Goal: Information Seeking & Learning: Learn about a topic

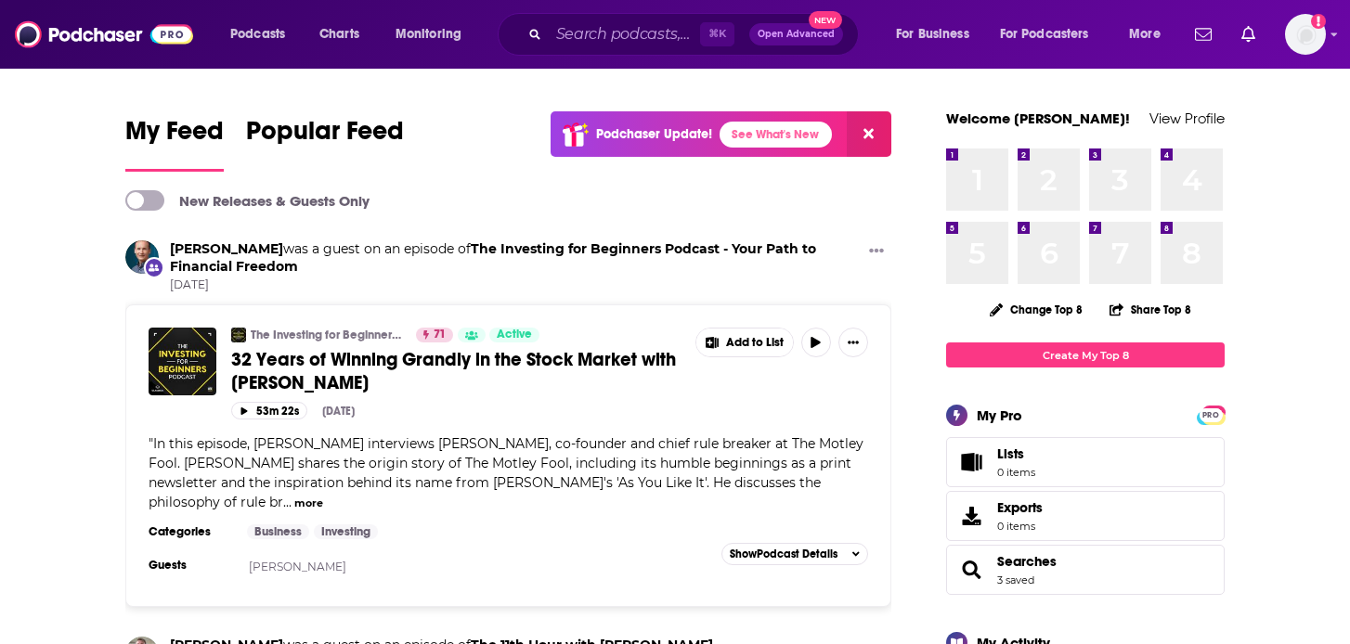
click at [1332, 48] on div "Podcasts Charts Monitoring ⌘ K Open Advanced New For Business For Podcasters Mo…" at bounding box center [675, 34] width 1350 height 69
click at [1332, 33] on icon "Show profile menu" at bounding box center [1335, 35] width 6 height 4
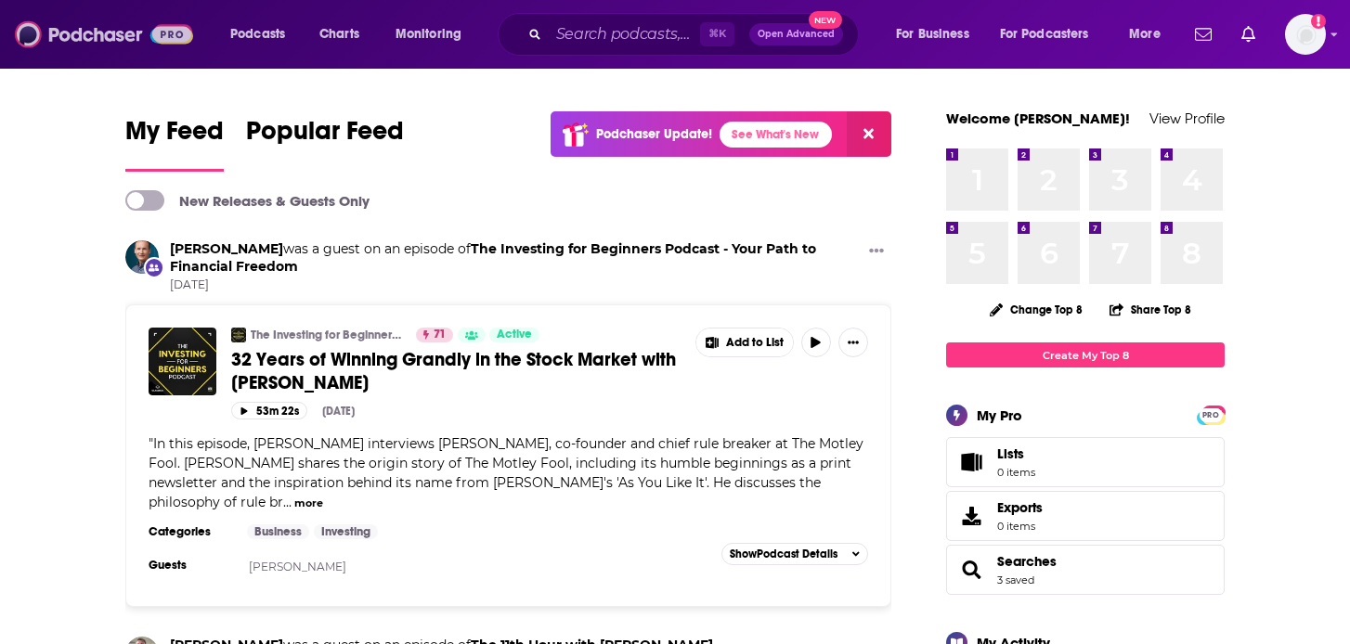
click at [86, 29] on img at bounding box center [104, 34] width 178 height 35
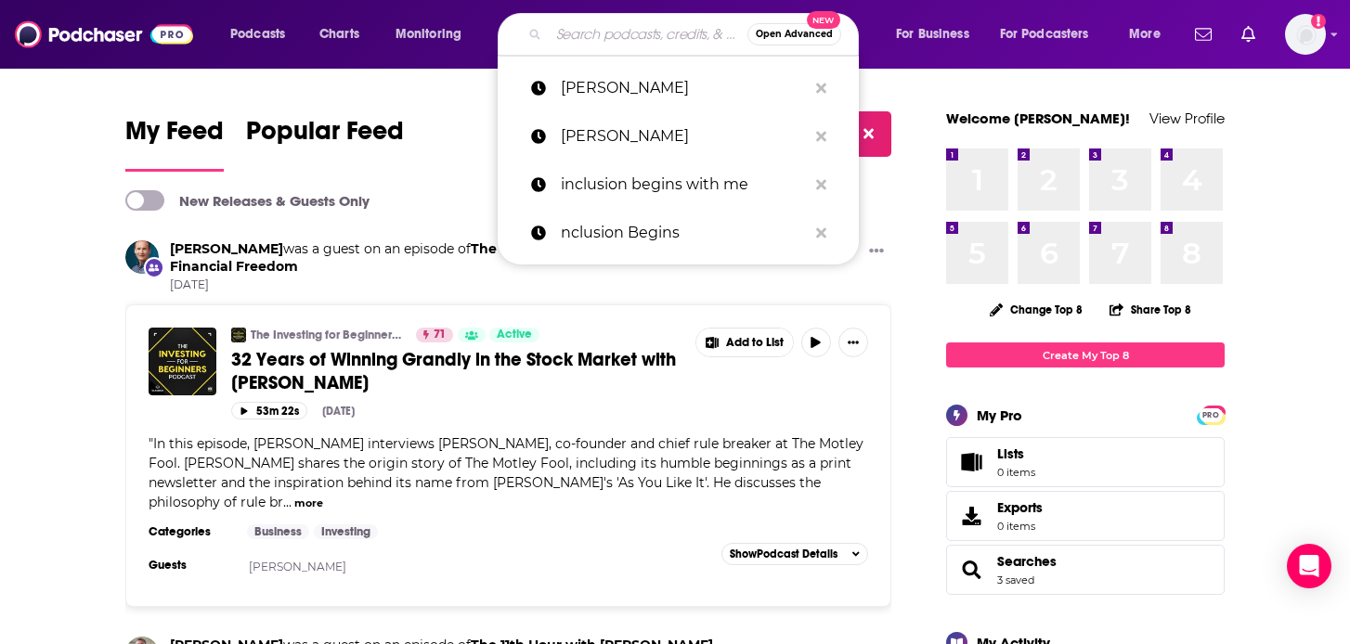
click at [567, 29] on input "Search podcasts, credits, & more..." at bounding box center [648, 34] width 199 height 30
type input "m"
click at [625, 96] on p "[PERSON_NAME]" at bounding box center [684, 88] width 246 height 48
type input "[PERSON_NAME]"
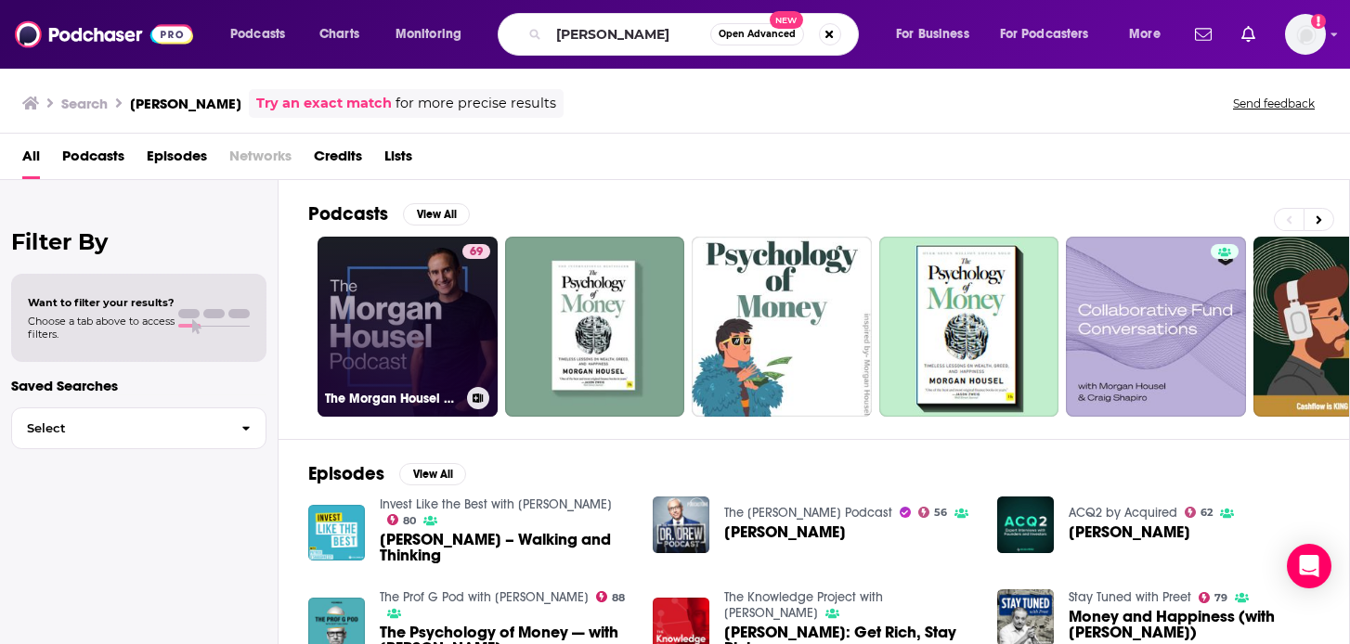
click at [384, 333] on link "69 The [PERSON_NAME] Podcast" at bounding box center [408, 327] width 180 height 180
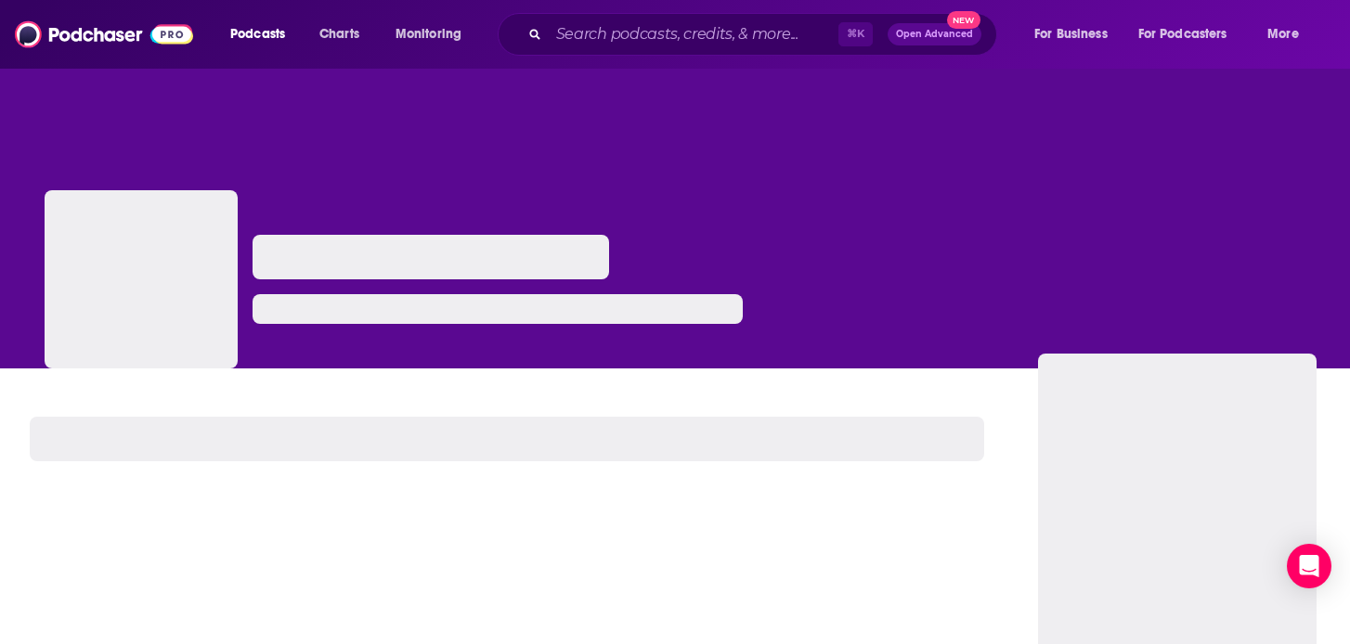
click at [384, 333] on div at bounding box center [498, 302] width 490 height 134
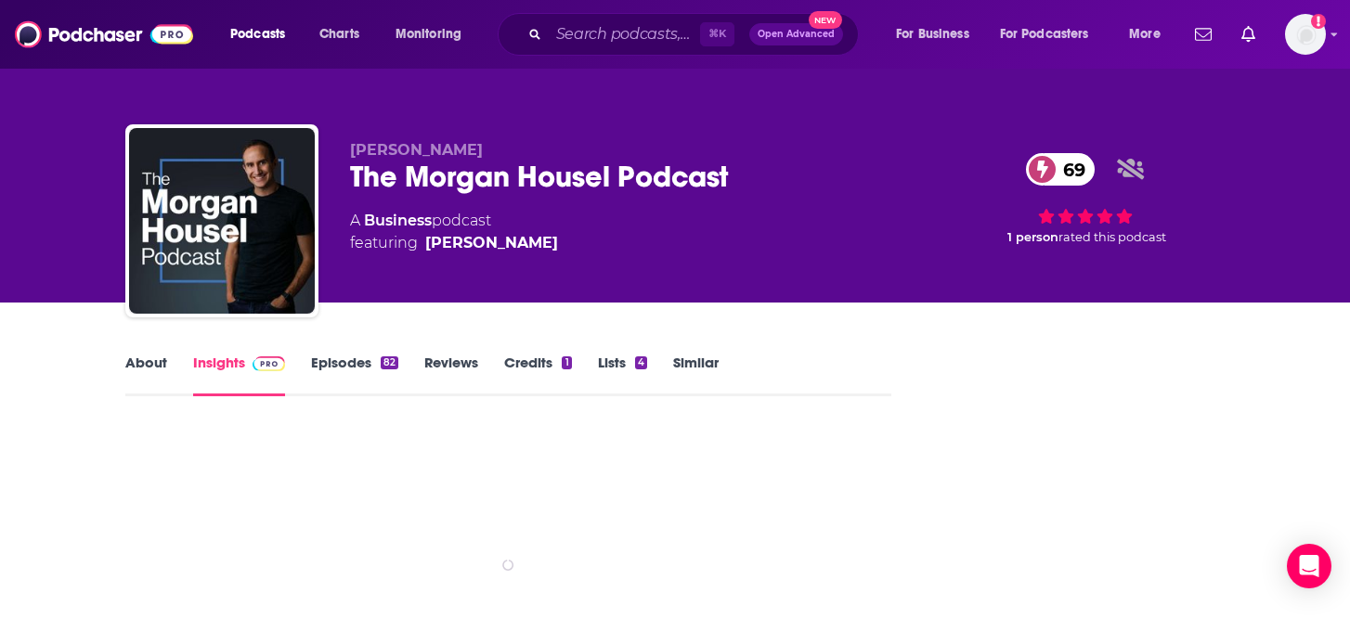
click at [149, 361] on link "About" at bounding box center [146, 375] width 42 height 43
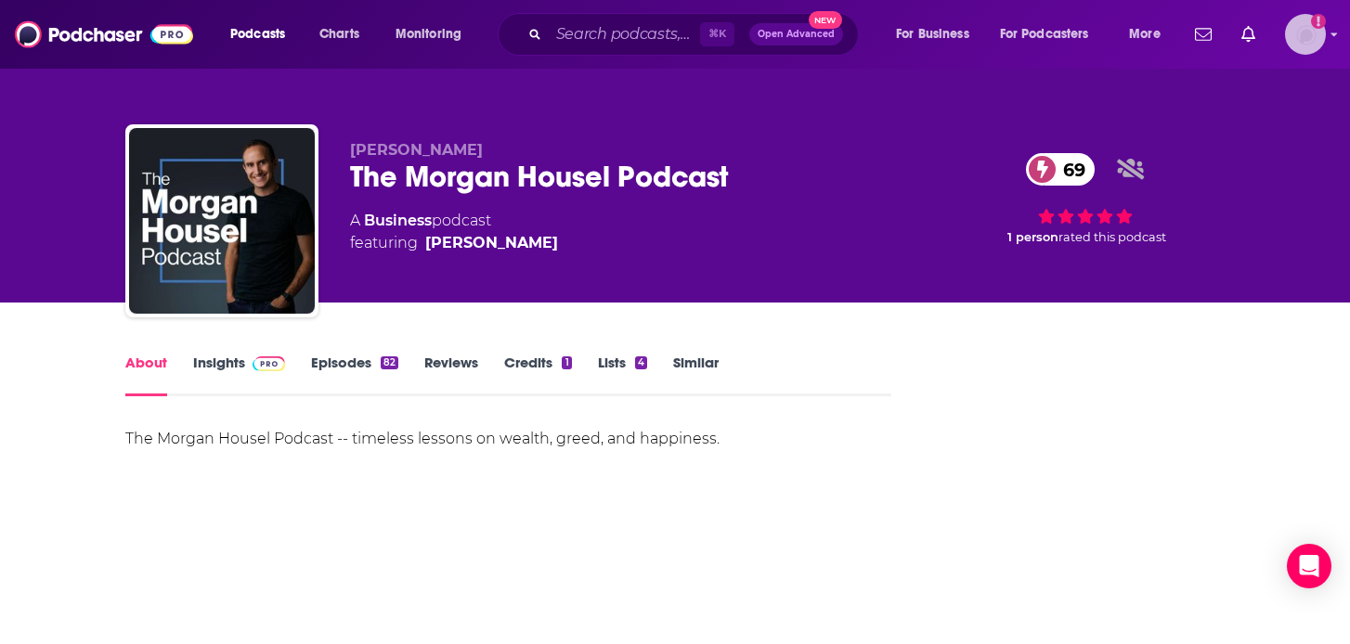
click at [1310, 52] on img "Logged in as CharlotteStaley" at bounding box center [1305, 34] width 41 height 41
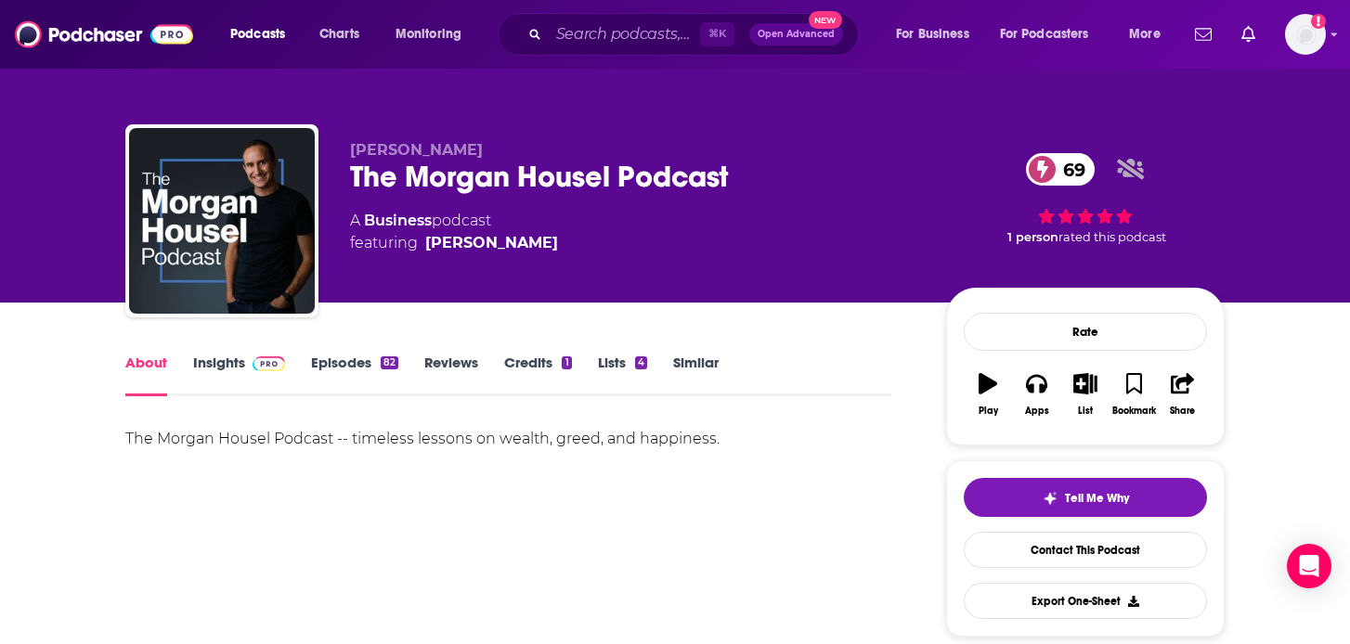
click at [245, 359] on span at bounding box center [265, 363] width 40 height 18
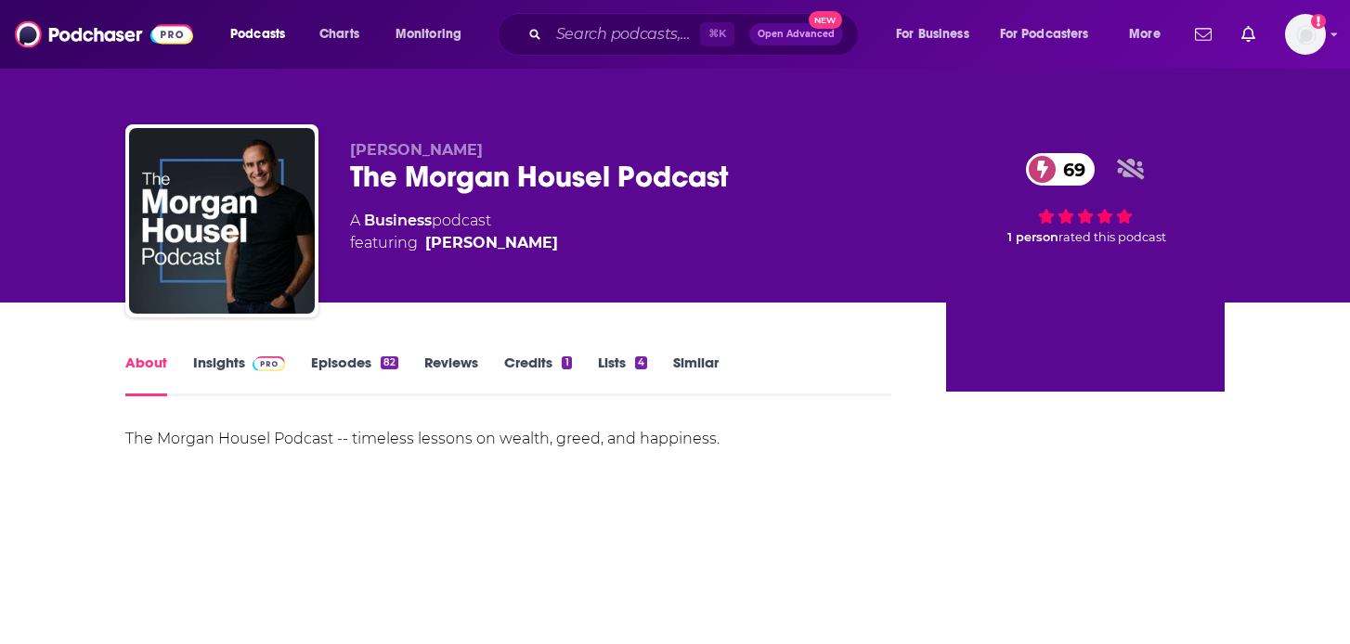
scroll to position [1, 0]
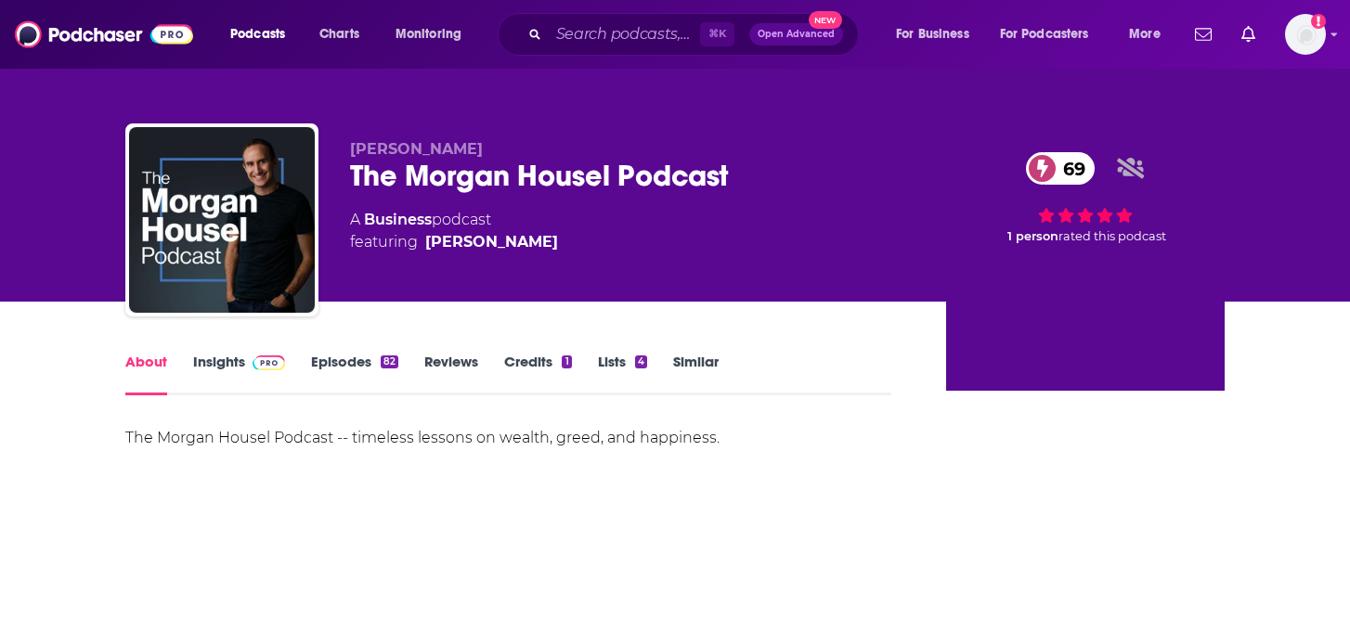
click at [220, 356] on link "Insights" at bounding box center [239, 374] width 92 height 43
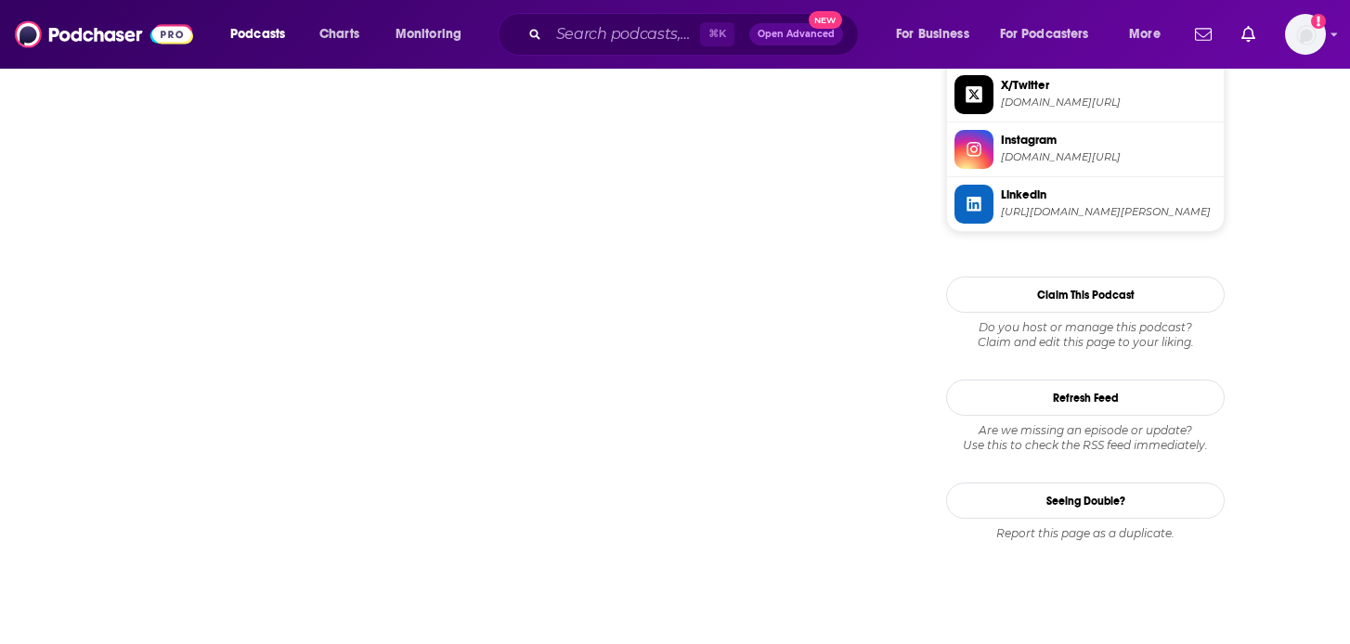
scroll to position [1867, 0]
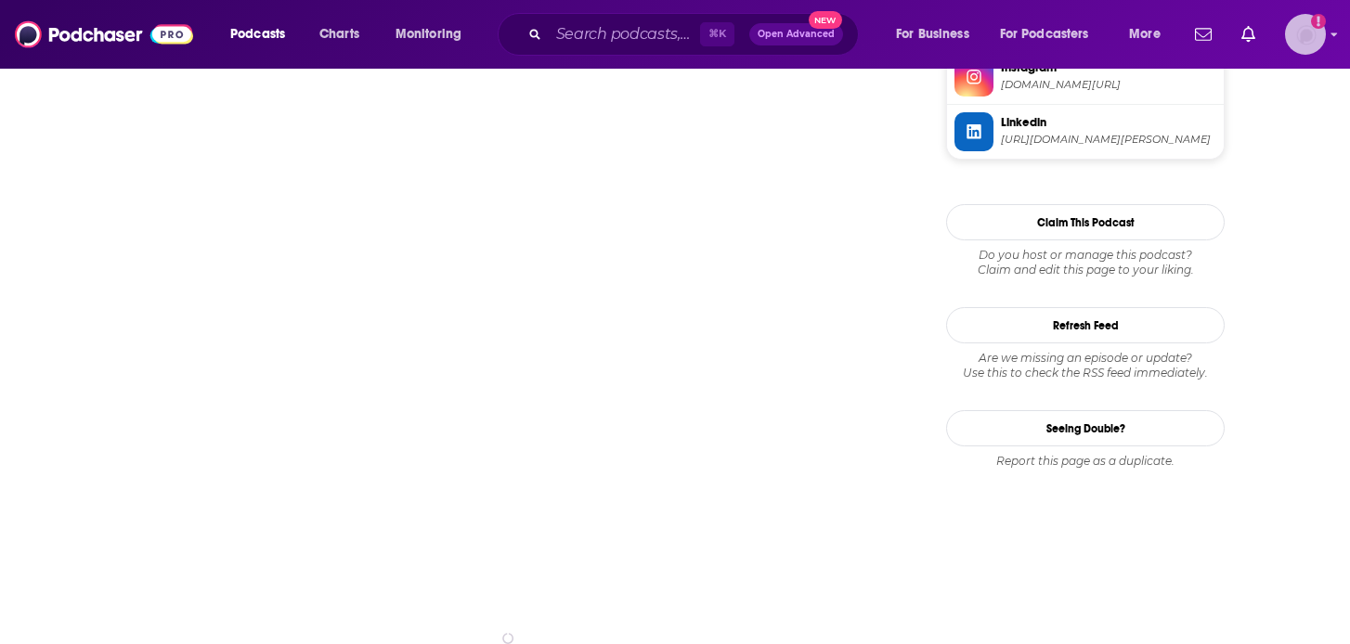
click at [1332, 45] on div "Show profile menu" at bounding box center [1334, 35] width 7 height 21
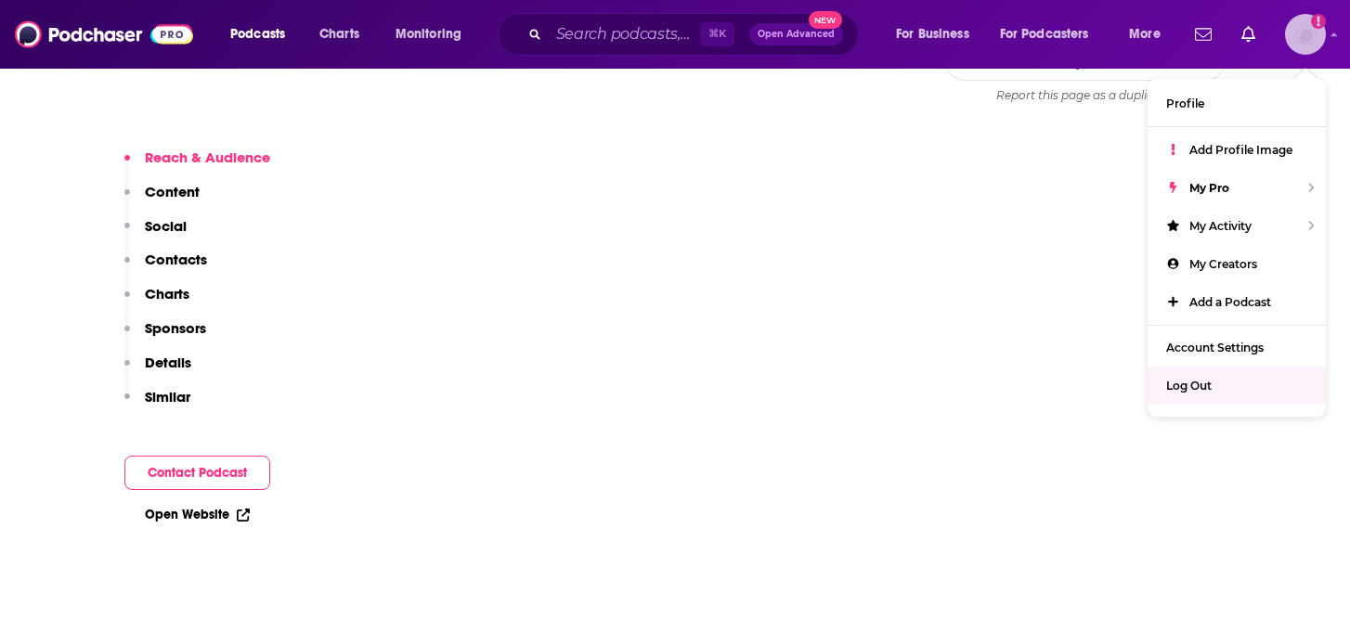
click at [1215, 391] on div "Log Out" at bounding box center [1237, 386] width 178 height 38
